Goal: Information Seeking & Learning: Learn about a topic

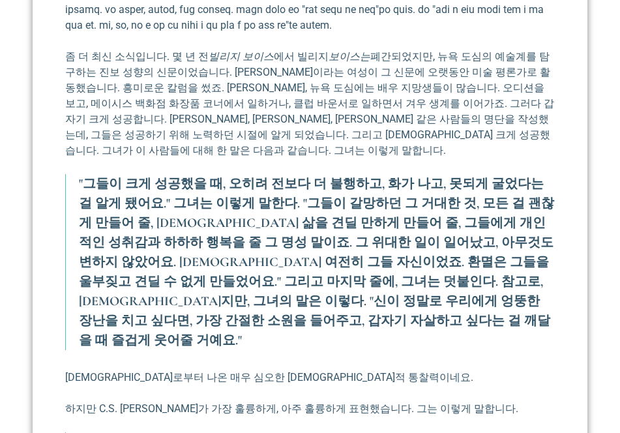
scroll to position [1620, 0]
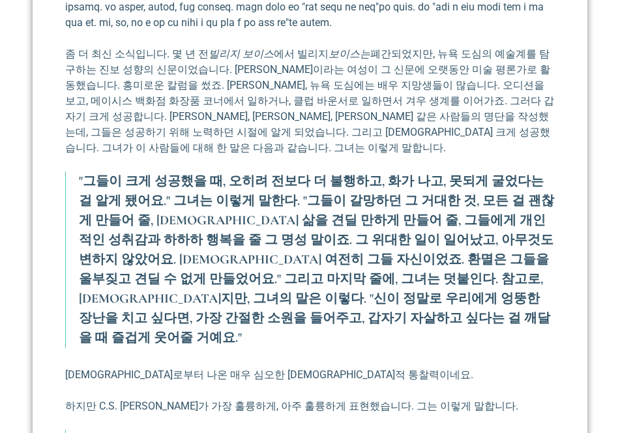
drag, startPoint x: 136, startPoint y: 170, endPoint x: 309, endPoint y: 168, distance: 173.5
drag, startPoint x: 401, startPoint y: 171, endPoint x: 547, endPoint y: 174, distance: 146.1
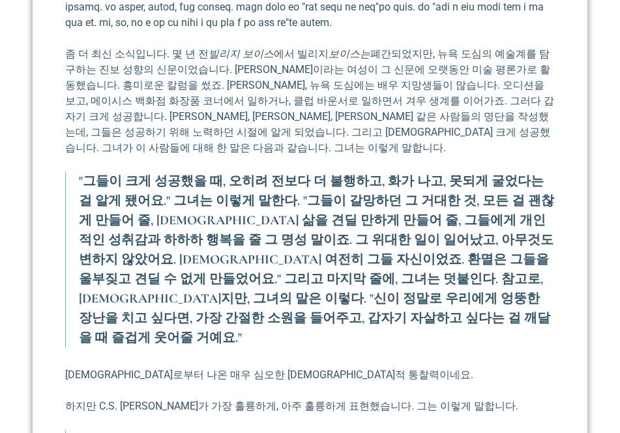
drag, startPoint x: 121, startPoint y: 187, endPoint x: 271, endPoint y: 191, distance: 150.0
drag, startPoint x: 181, startPoint y: 199, endPoint x: 358, endPoint y: 196, distance: 177.4
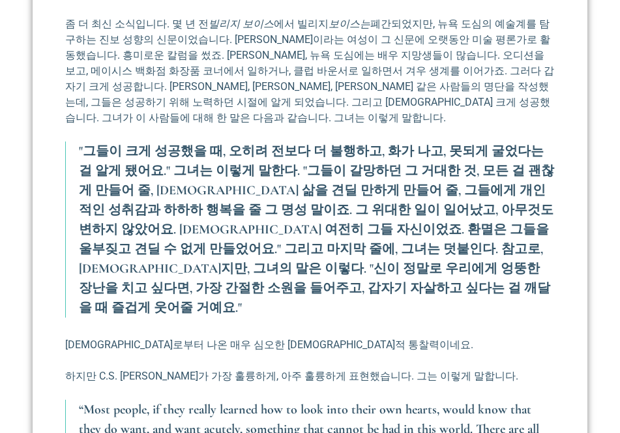
scroll to position [1657, 0]
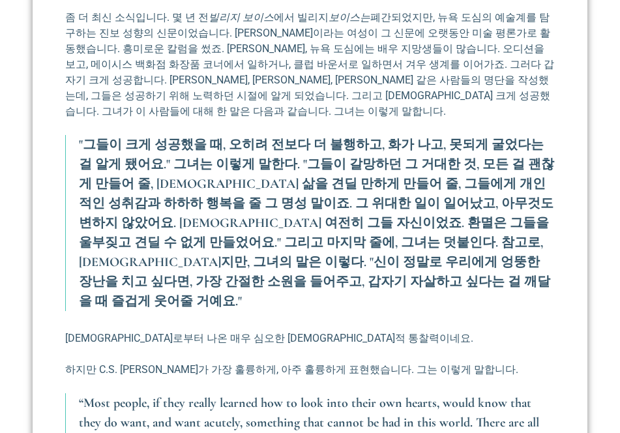
drag, startPoint x: 162, startPoint y: 196, endPoint x: 557, endPoint y: 218, distance: 395.1
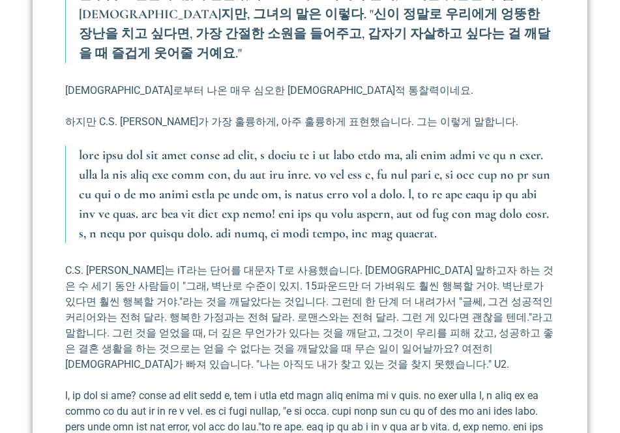
scroll to position [1907, 0]
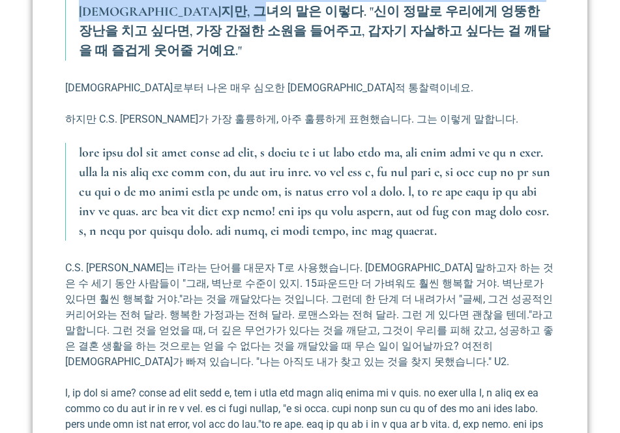
drag, startPoint x: 109, startPoint y: 187, endPoint x: 484, endPoint y: 205, distance: 376.0
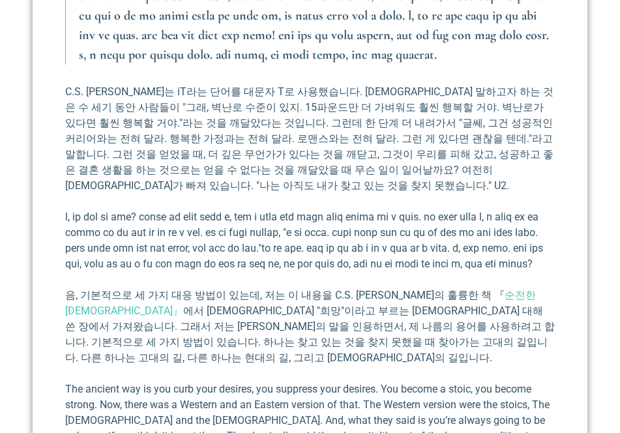
scroll to position [2081, 0]
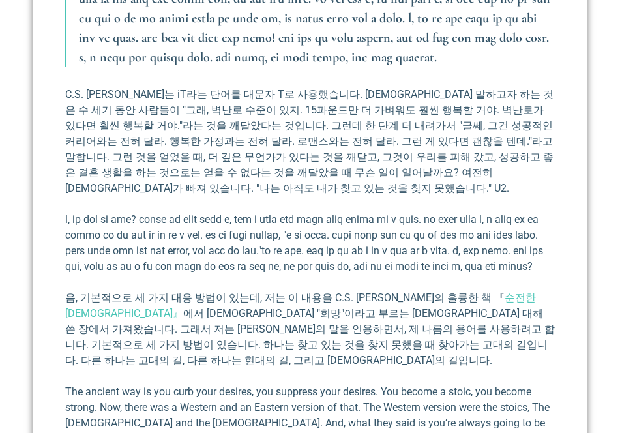
drag, startPoint x: 82, startPoint y: 151, endPoint x: 479, endPoint y: 167, distance: 396.8
click at [479, 65] on font at bounding box center [314, 18] width 471 height 94
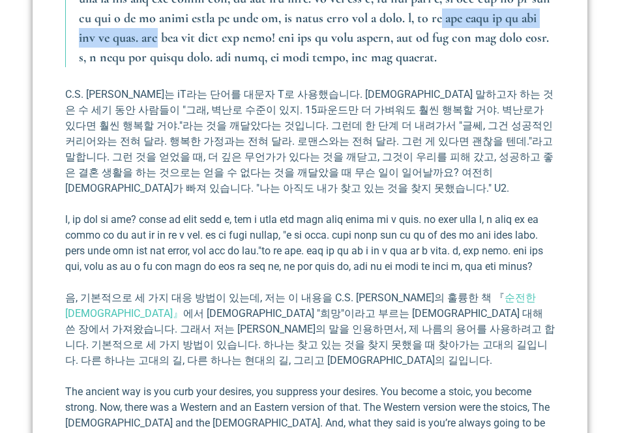
drag, startPoint x: 100, startPoint y: 250, endPoint x: 424, endPoint y: 249, distance: 324.1
click at [424, 65] on font at bounding box center [314, 18] width 471 height 94
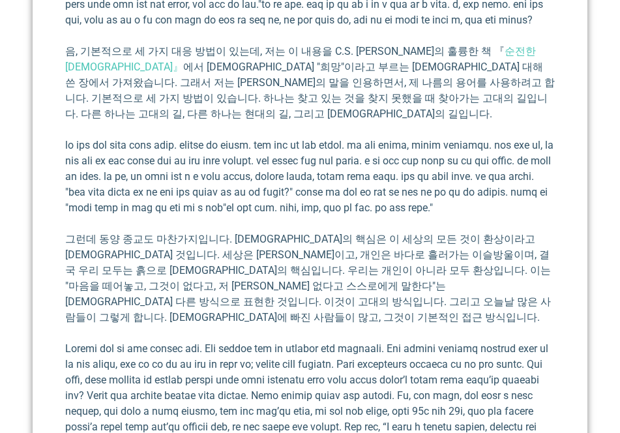
scroll to position [2328, 0]
drag, startPoint x: 403, startPoint y: 97, endPoint x: 550, endPoint y: 91, distance: 147.5
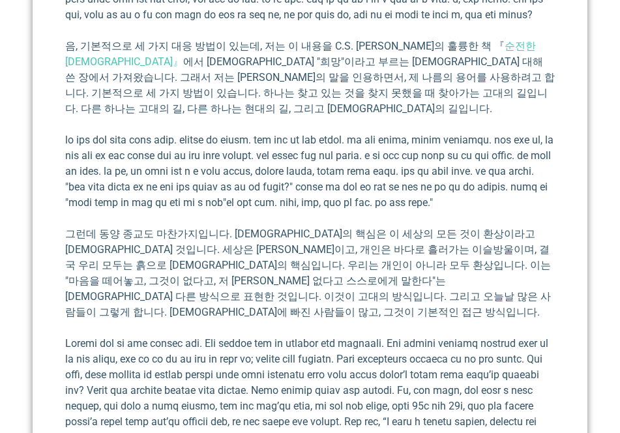
scroll to position [2333, 0]
drag, startPoint x: 85, startPoint y: 125, endPoint x: 274, endPoint y: 125, distance: 189.1
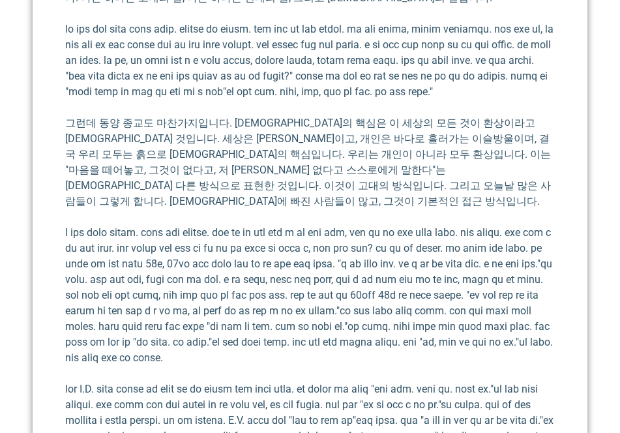
scroll to position [2444, 0]
drag, startPoint x: 443, startPoint y: 124, endPoint x: 553, endPoint y: 134, distance: 110.0
drag, startPoint x: 131, startPoint y: 150, endPoint x: 357, endPoint y: 155, distance: 225.7
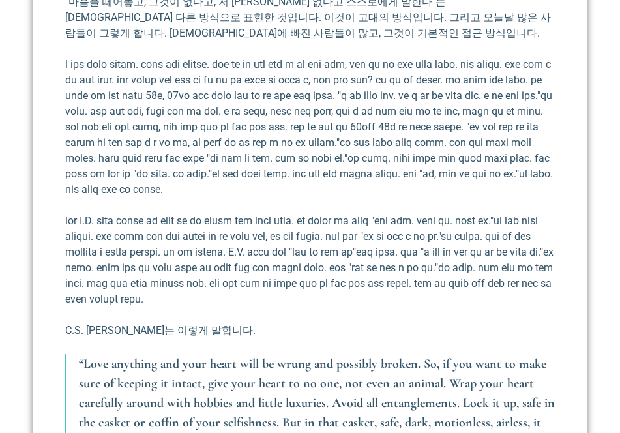
scroll to position [2612, 0]
drag, startPoint x: 289, startPoint y: 129, endPoint x: 515, endPoint y: 143, distance: 226.7
drag, startPoint x: 138, startPoint y: 140, endPoint x: 350, endPoint y: 136, distance: 211.9
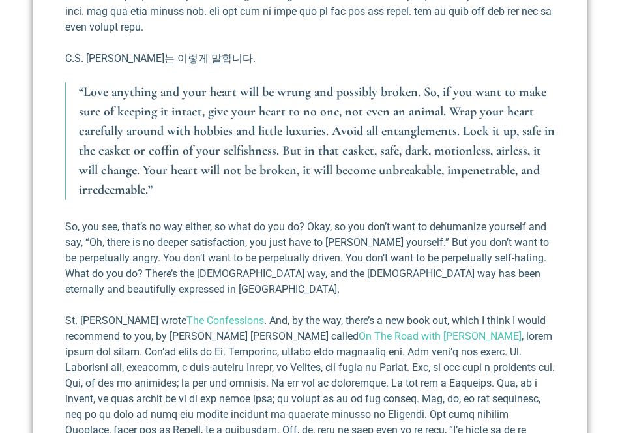
scroll to position [2889, 0]
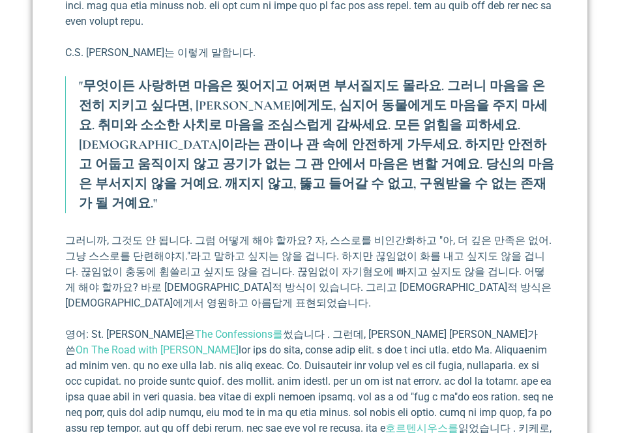
drag, startPoint x: 140, startPoint y: 145, endPoint x: 279, endPoint y: 148, distance: 139.6
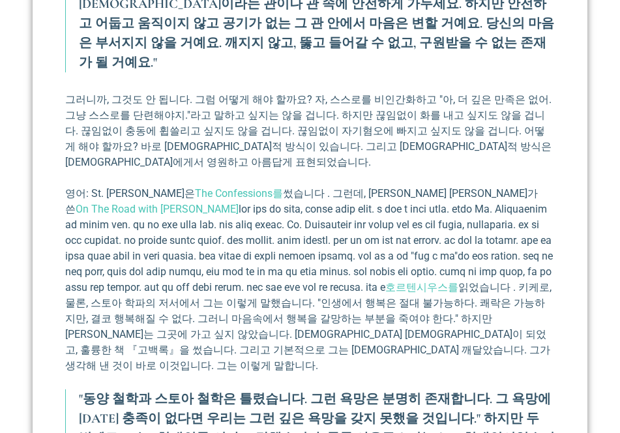
scroll to position [3029, 0]
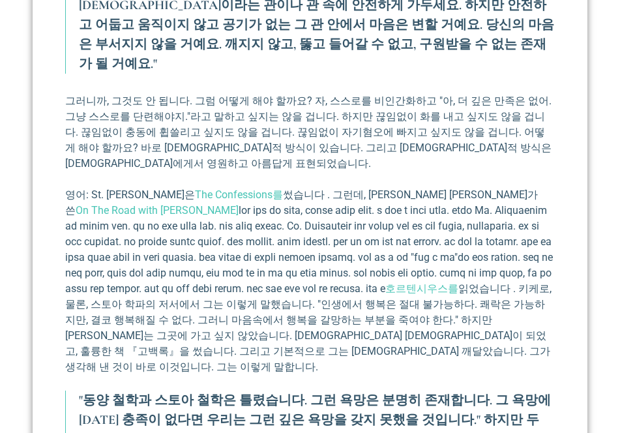
drag, startPoint x: 93, startPoint y: 205, endPoint x: 305, endPoint y: 206, distance: 212.6
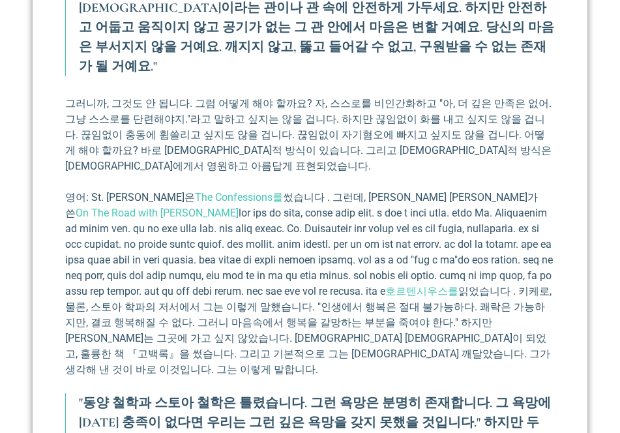
scroll to position [3026, 0]
drag, startPoint x: 134, startPoint y: 226, endPoint x: 412, endPoint y: 230, distance: 278.5
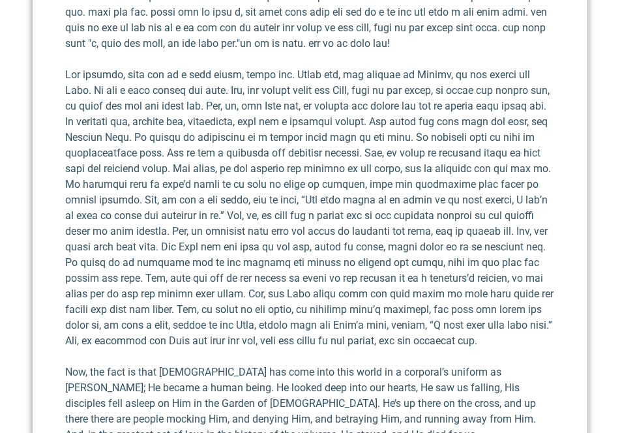
scroll to position [4257, 0]
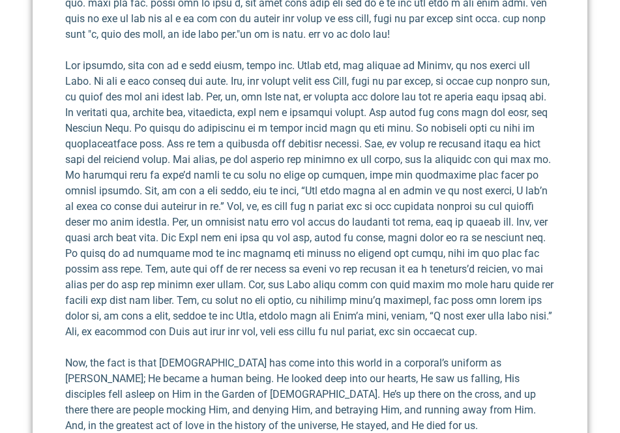
drag, startPoint x: 323, startPoint y: 144, endPoint x: 499, endPoint y: 162, distance: 176.9
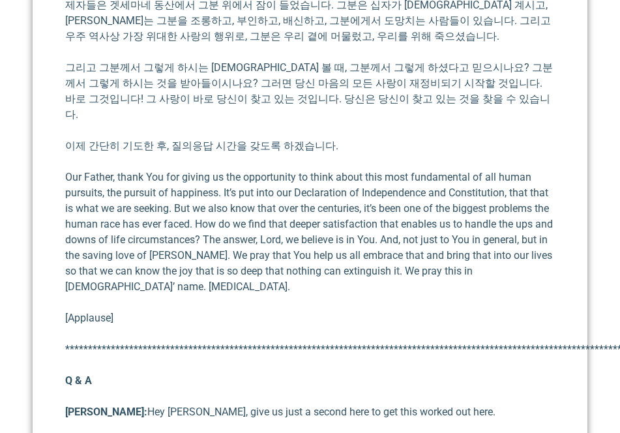
scroll to position [4506, 0]
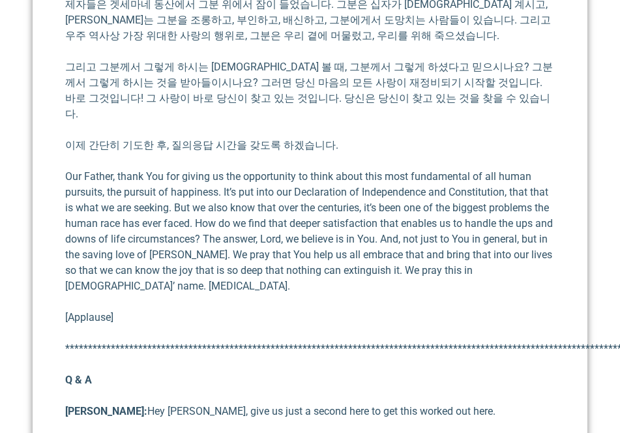
drag, startPoint x: 302, startPoint y: 149, endPoint x: 508, endPoint y: 155, distance: 206.1
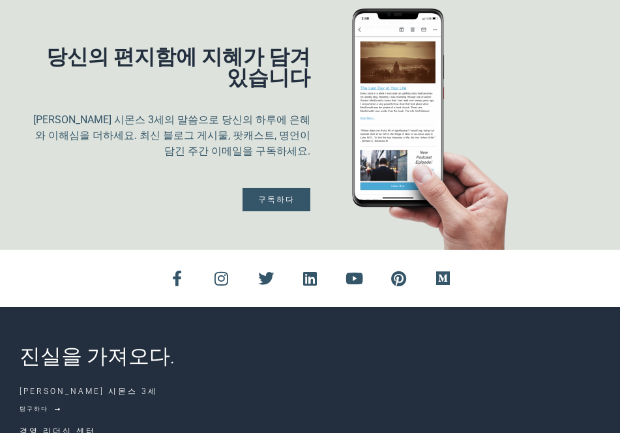
scroll to position [6626, 0]
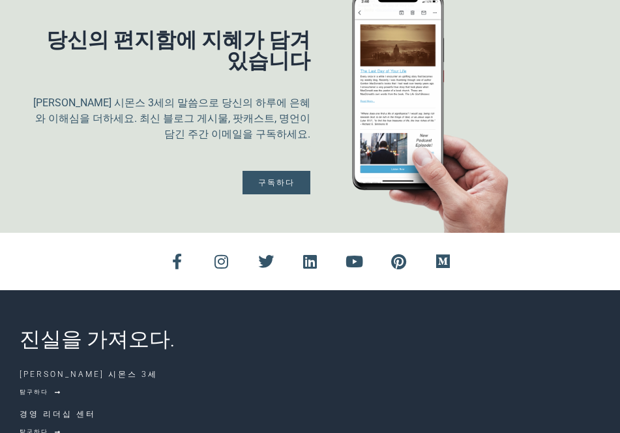
drag, startPoint x: 436, startPoint y: 119, endPoint x: 544, endPoint y: 140, distance: 110.8
drag, startPoint x: 119, startPoint y: 157, endPoint x: 553, endPoint y: 164, distance: 433.7
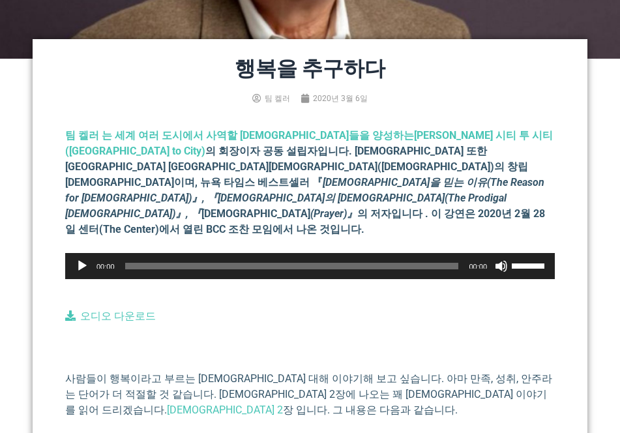
scroll to position [0, 0]
